Goal: Obtain resource: Obtain resource

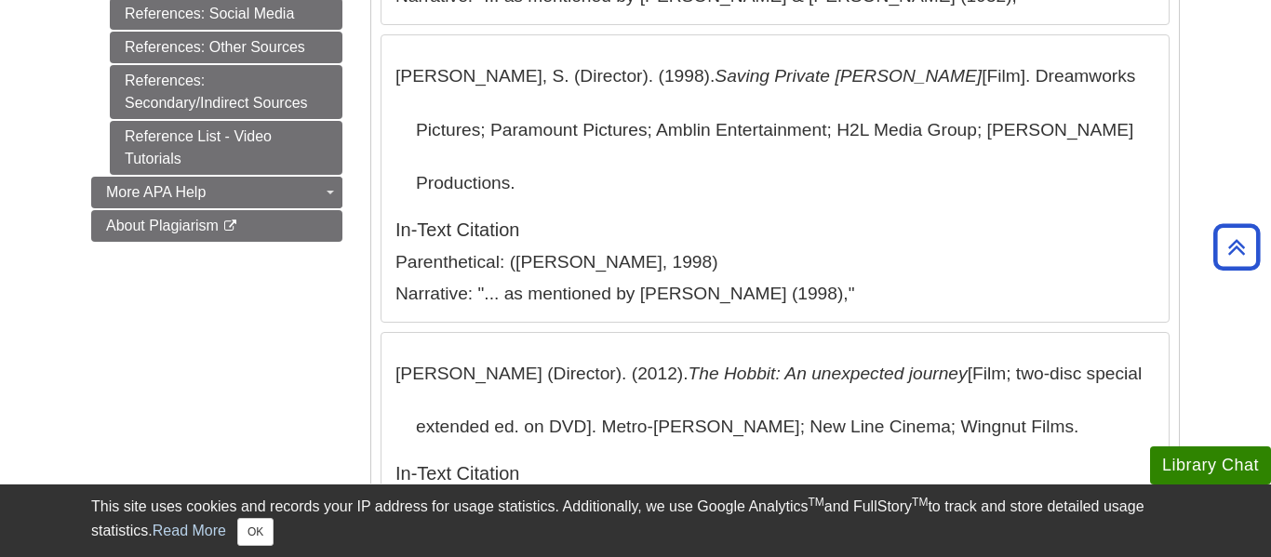
scroll to position [932, 0]
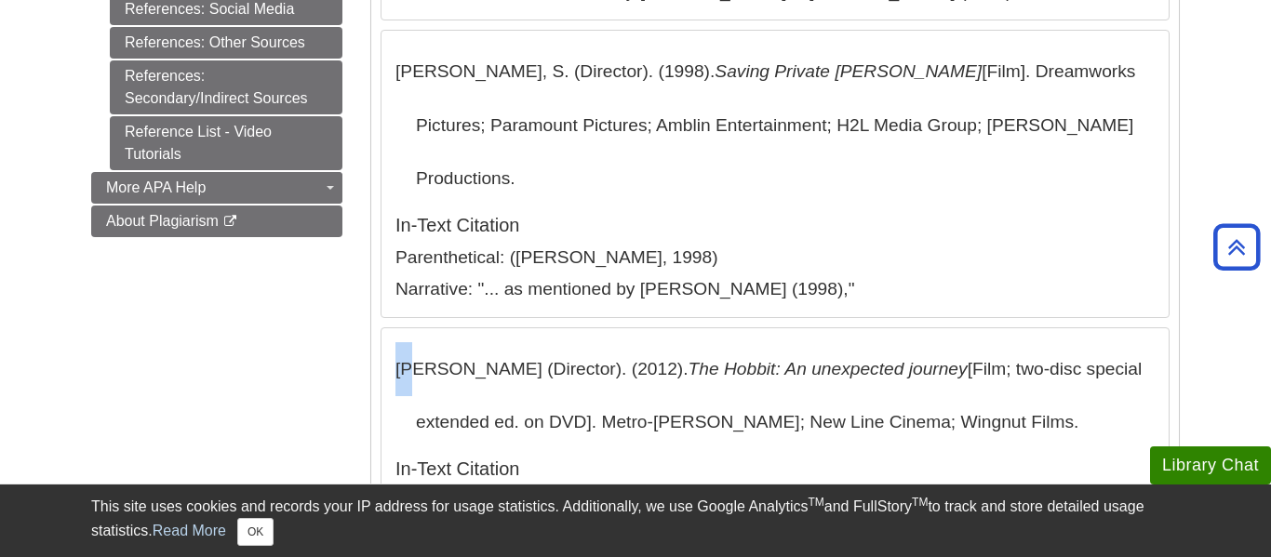
drag, startPoint x: 395, startPoint y: 257, endPoint x: 415, endPoint y: 267, distance: 22.9
click at [415, 342] on p "[PERSON_NAME] (Director). (2012). The Hobbit: An unexpected journey [Film; two-…" at bounding box center [775, 395] width 759 height 107
click at [567, 328] on section "[PERSON_NAME] (Director). (2012). The Hobbit: An unexpected journey [Film; two-…" at bounding box center [775, 445] width 789 height 235
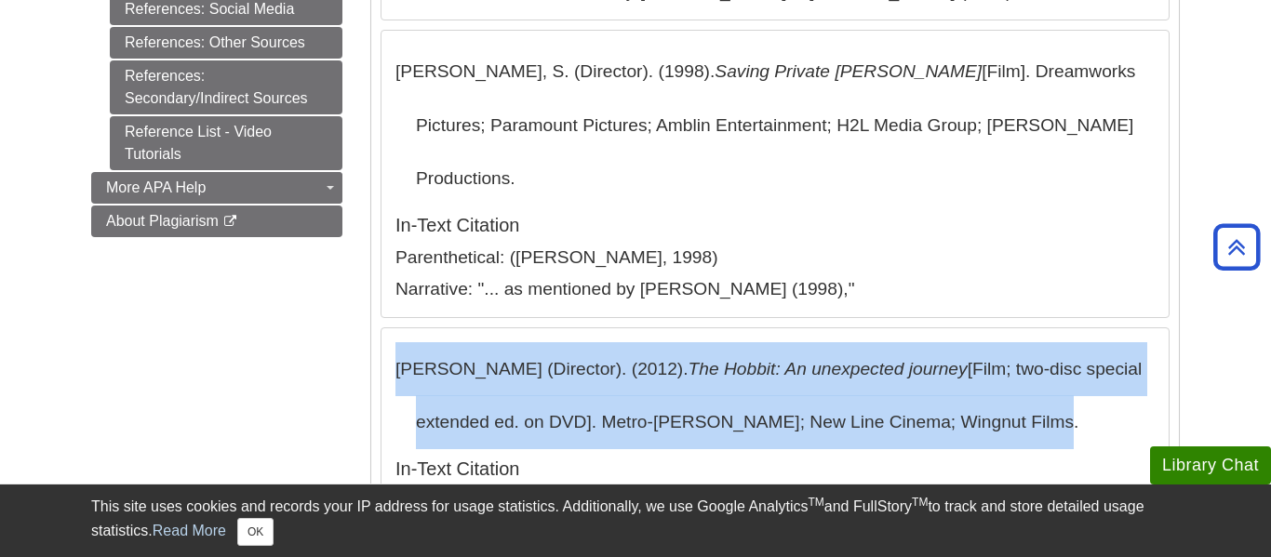
drag, startPoint x: 397, startPoint y: 258, endPoint x: 1026, endPoint y: 325, distance: 631.7
click at [1026, 342] on p "[PERSON_NAME] (Director). (2012). The Hobbit: An unexpected journey [Film; two-…" at bounding box center [775, 395] width 759 height 107
click at [958, 459] on h5 "In-Text Citation" at bounding box center [775, 469] width 759 height 20
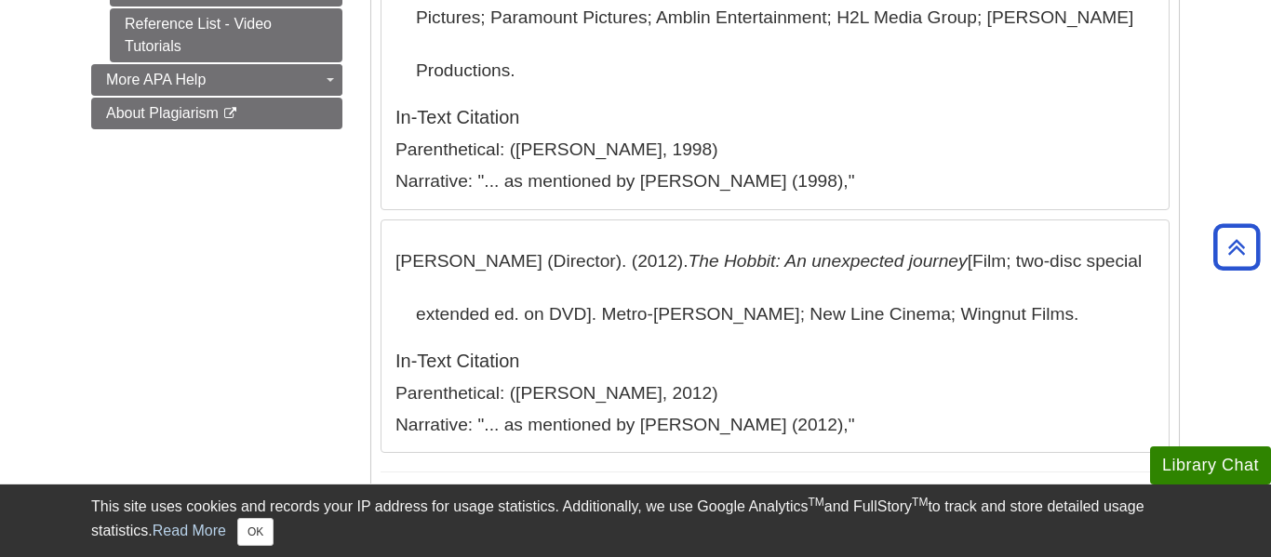
scroll to position [968, 0]
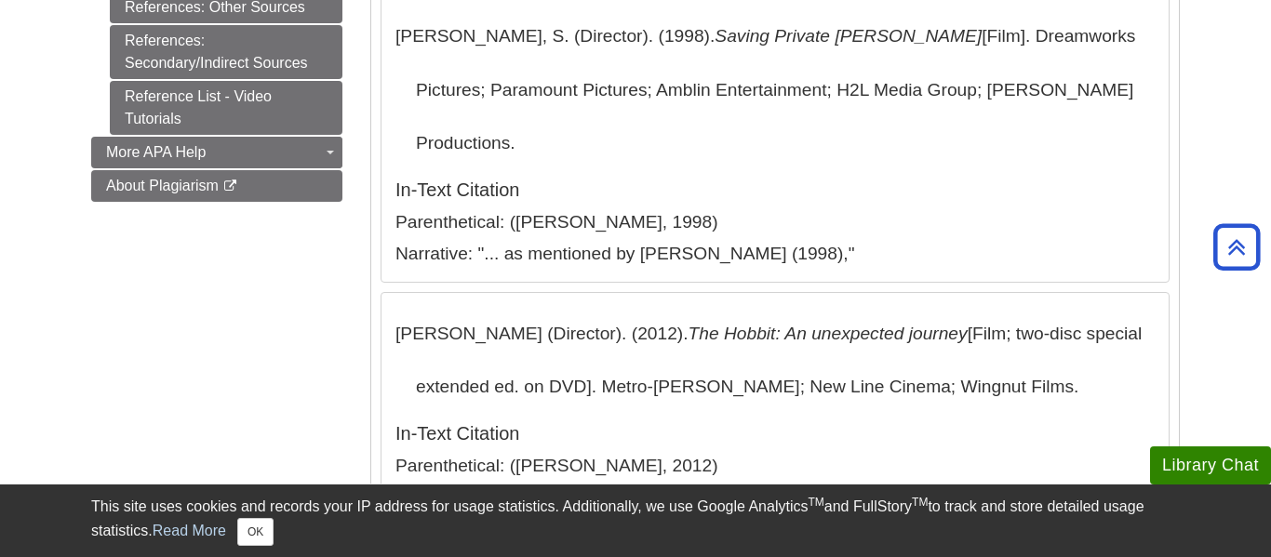
drag, startPoint x: 1042, startPoint y: 283, endPoint x: 376, endPoint y: 207, distance: 670.7
click at [376, 207] on div "Format Last Name, First Initial. (Director). (Year). Title [Explanatory Note]. …" at bounding box center [775, 16] width 808 height 1113
copy p "[PERSON_NAME] (Director). (2012). The Hobbit: An unexpected journey [Film; two-…"
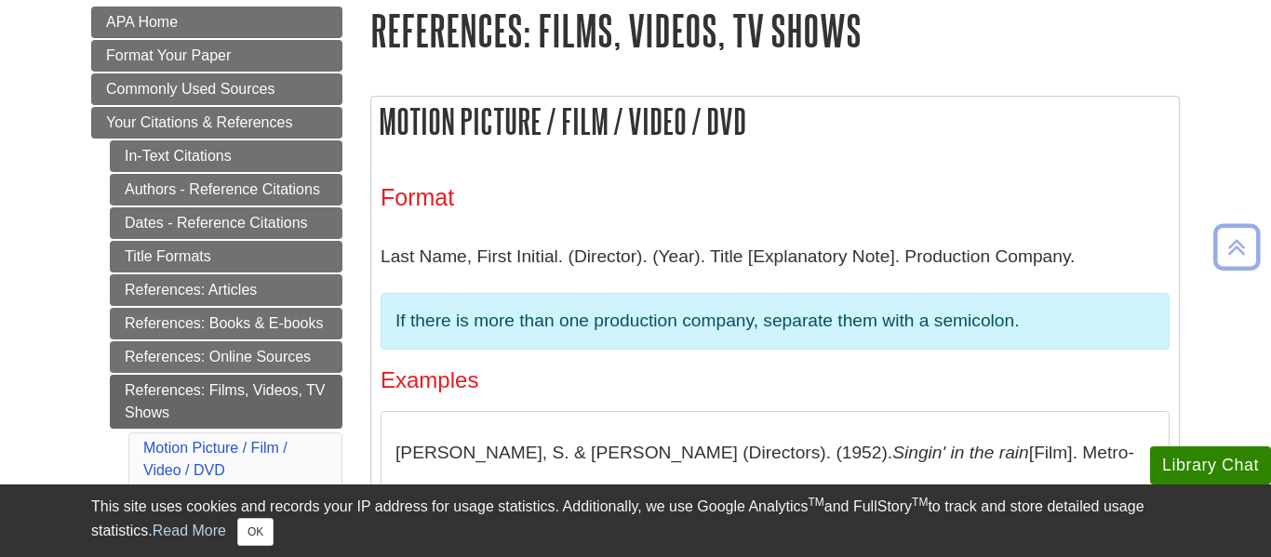
scroll to position [0, 0]
